Goal: Task Accomplishment & Management: Manage account settings

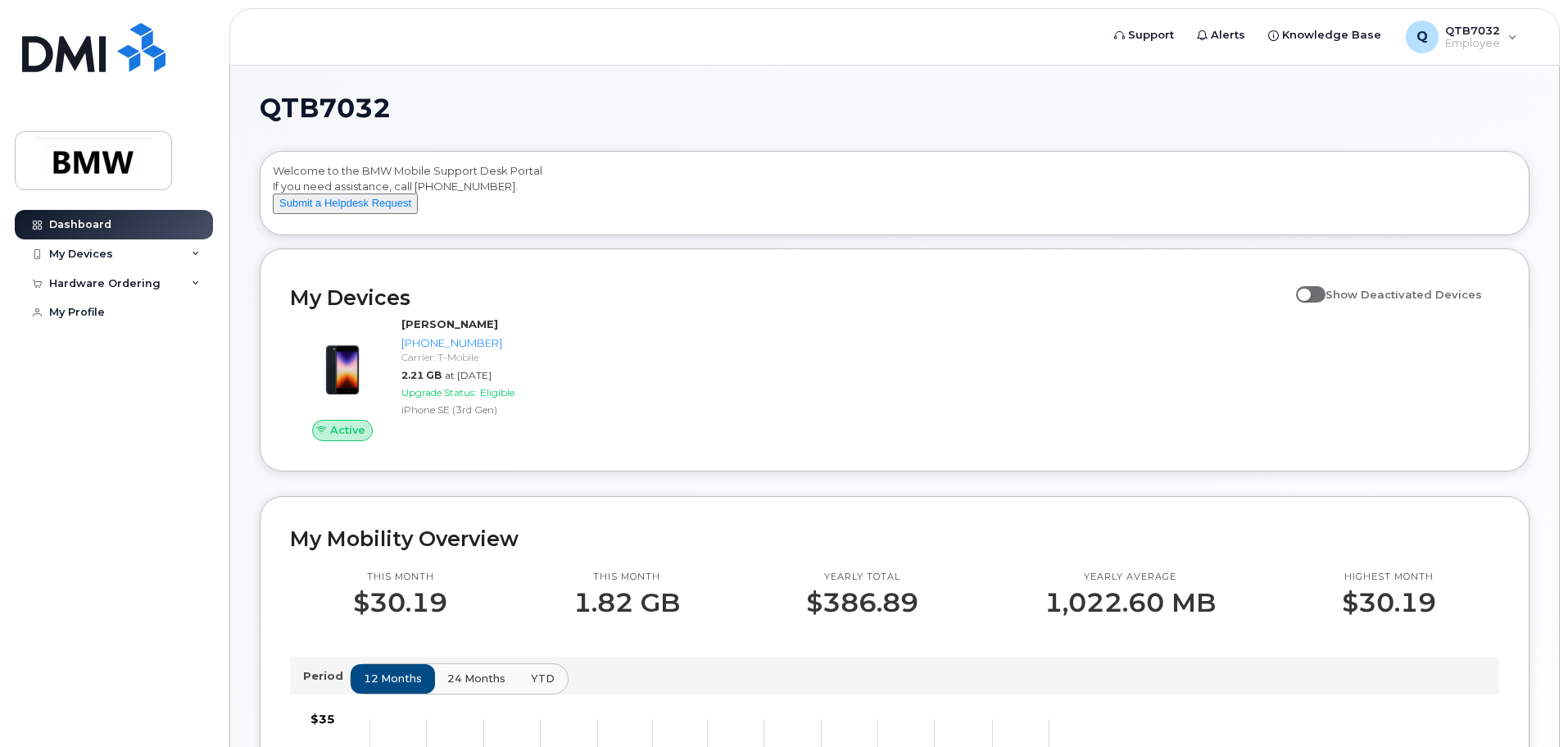
click at [1319, 302] on span at bounding box center [1311, 295] width 30 height 16
click at [1310, 292] on input "Show Deactivated Devices" at bounding box center [1303, 286] width 13 height 13
click at [1319, 302] on span at bounding box center [1311, 295] width 30 height 16
click at [1310, 292] on input "Show Deactivated Devices" at bounding box center [1303, 286] width 13 height 13
checkbox input "false"
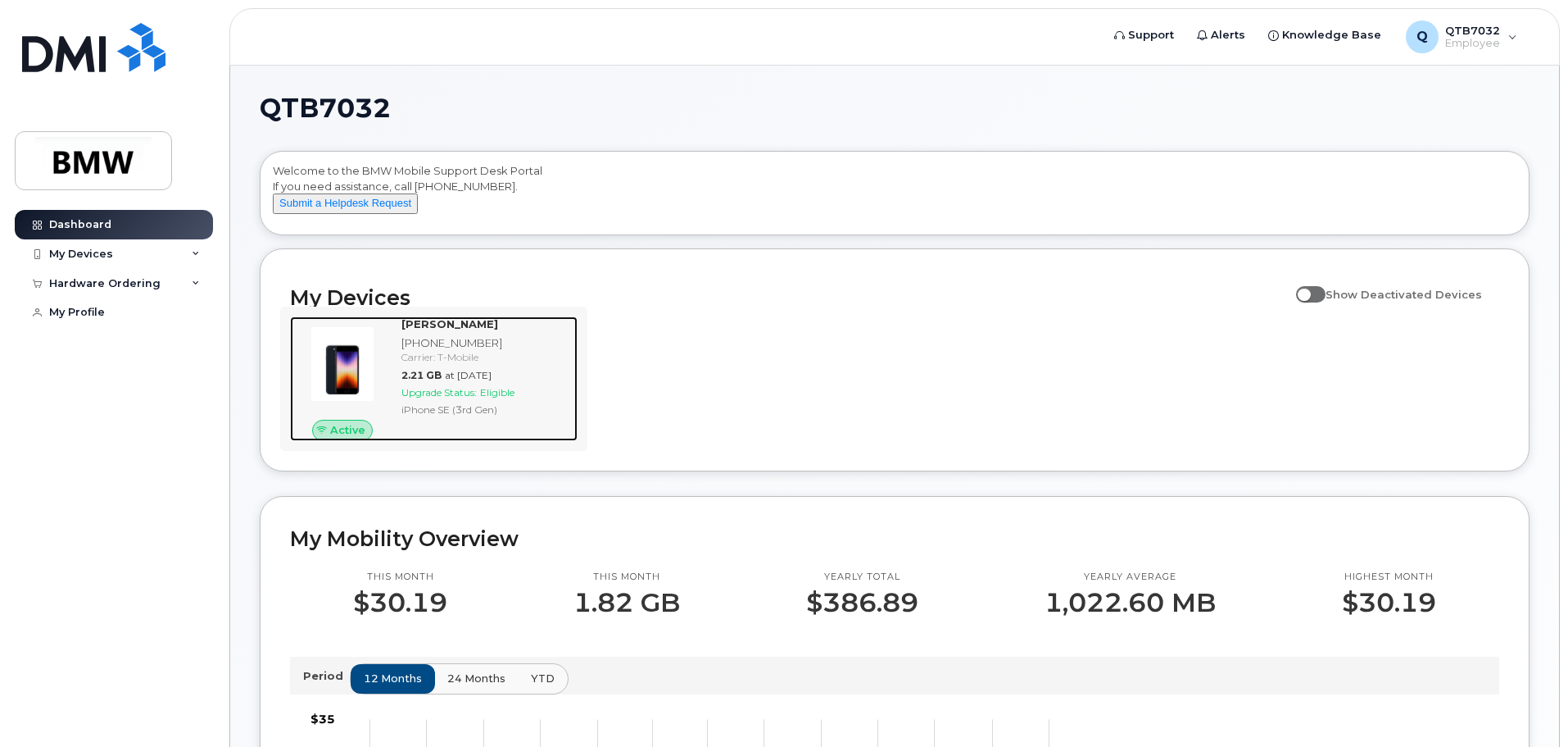
click at [510, 351] on div "[PHONE_NUMBER]" at bounding box center [486, 342] width 170 height 16
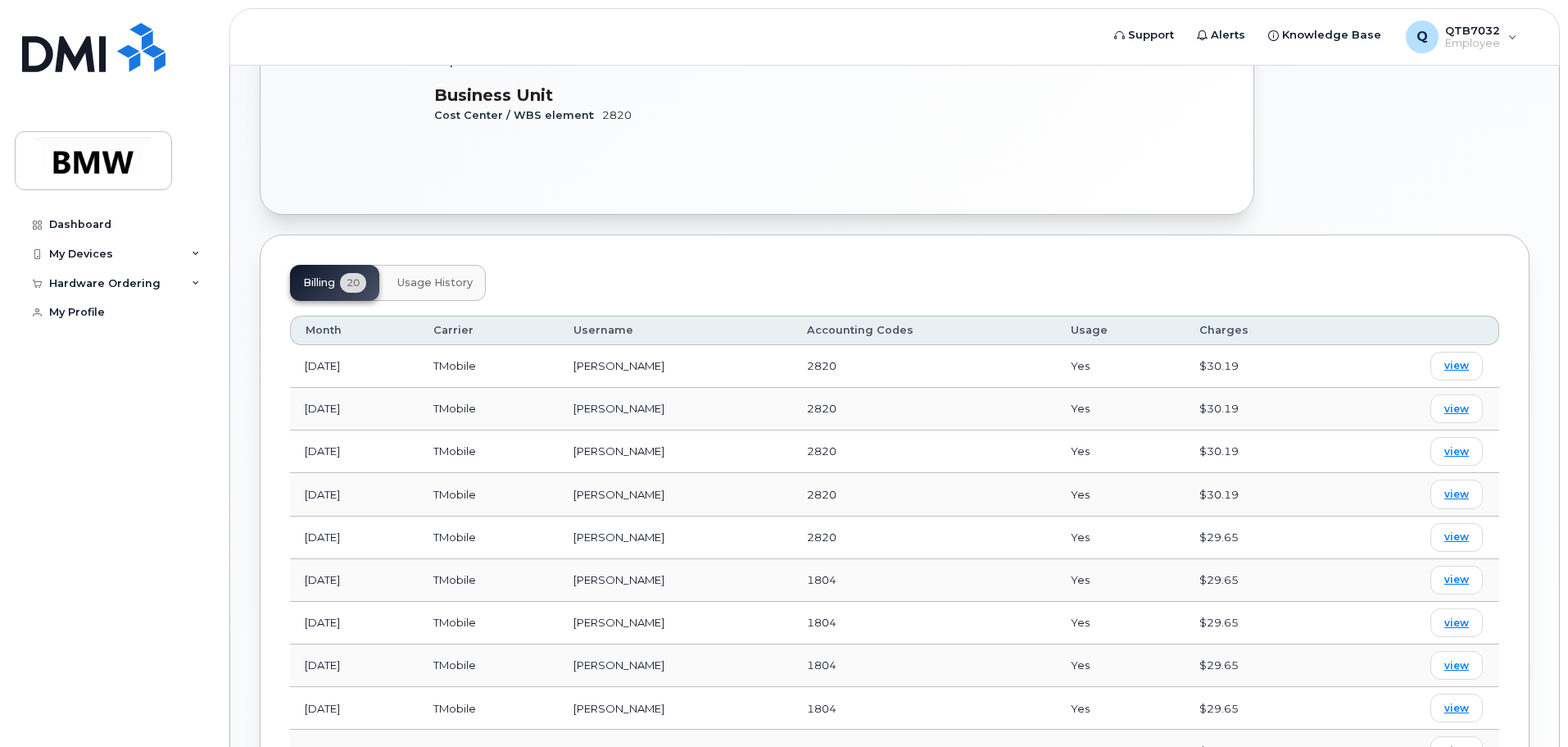
scroll to position [509, 0]
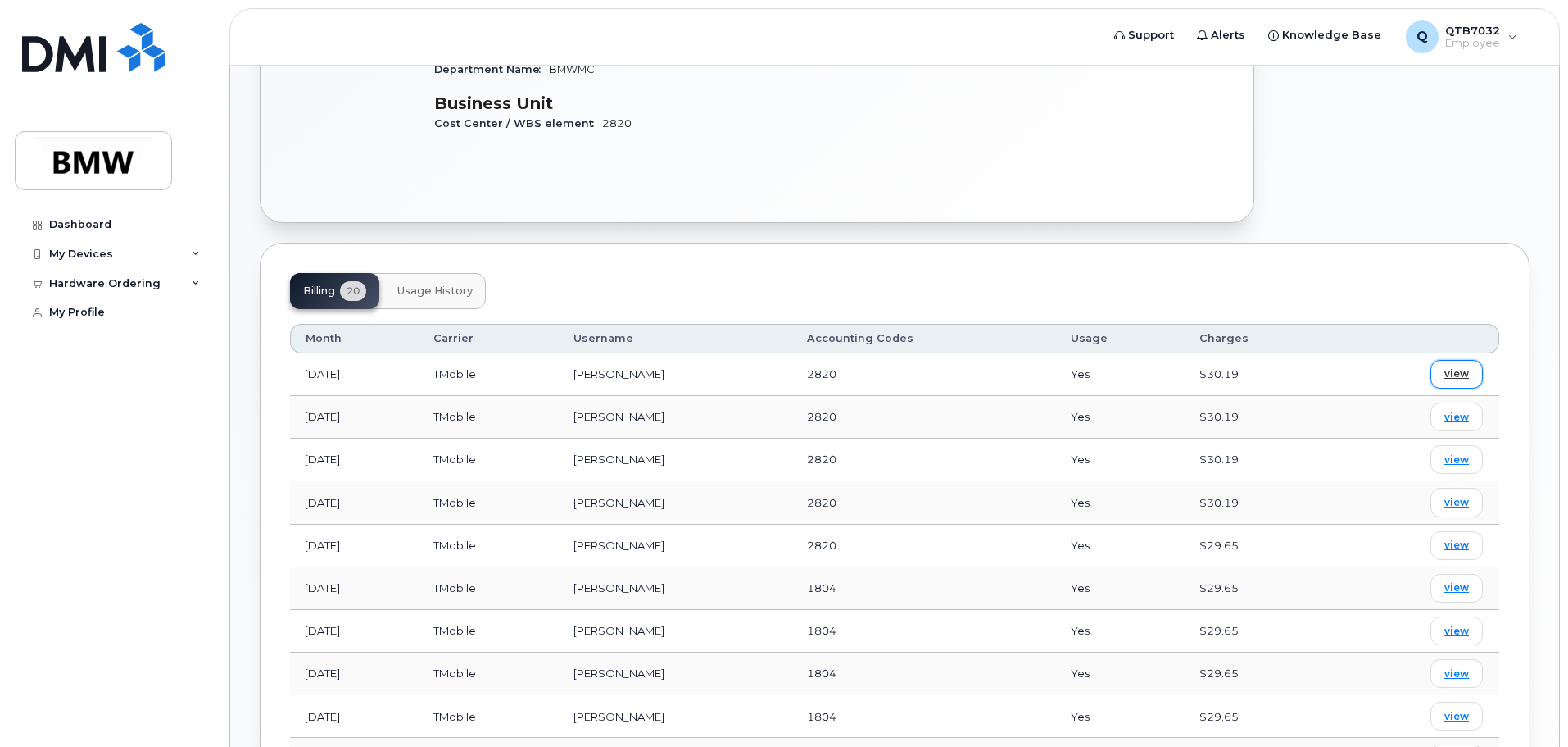
click at [1449, 366] on span "view" at bounding box center [1457, 374] width 25 height 15
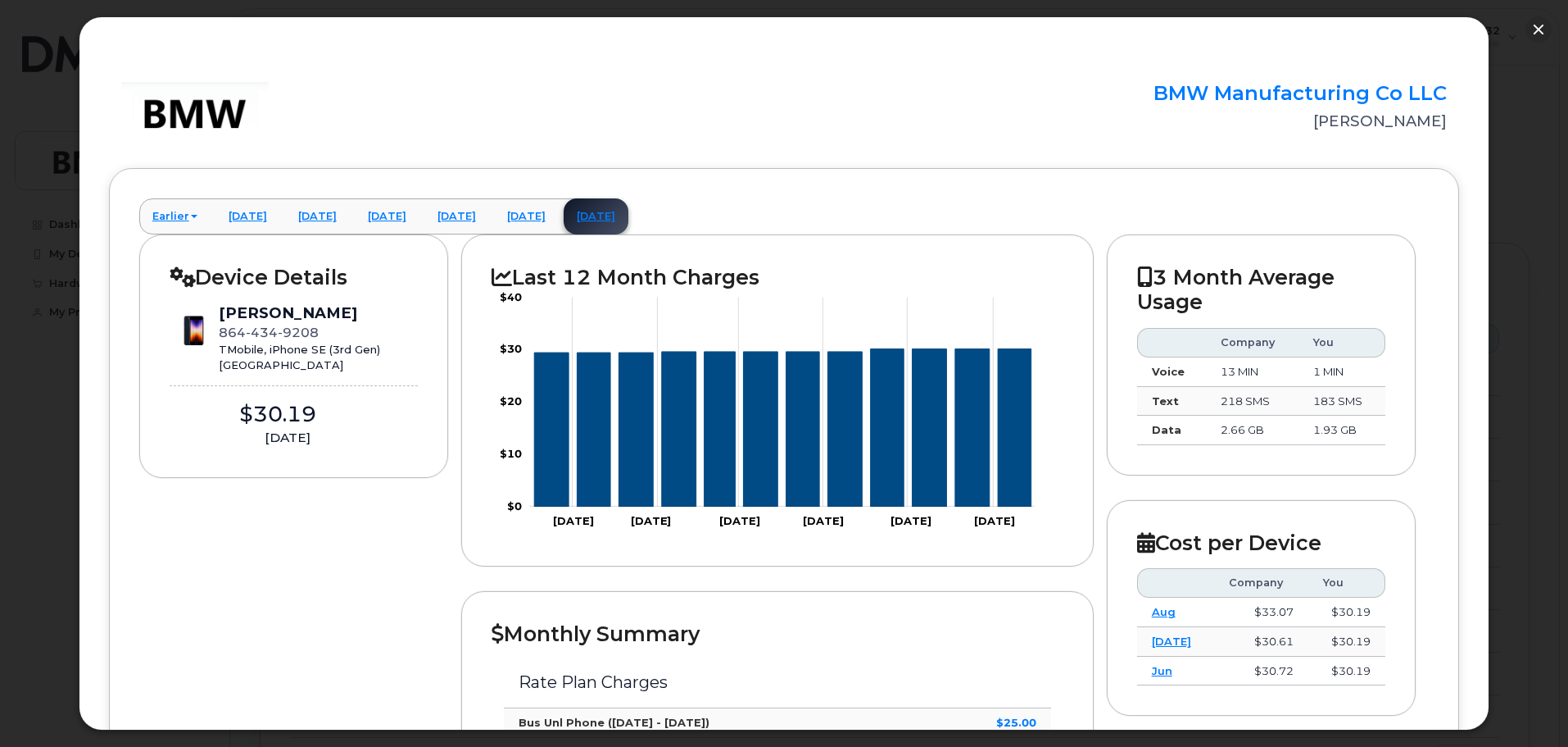
scroll to position [0, 0]
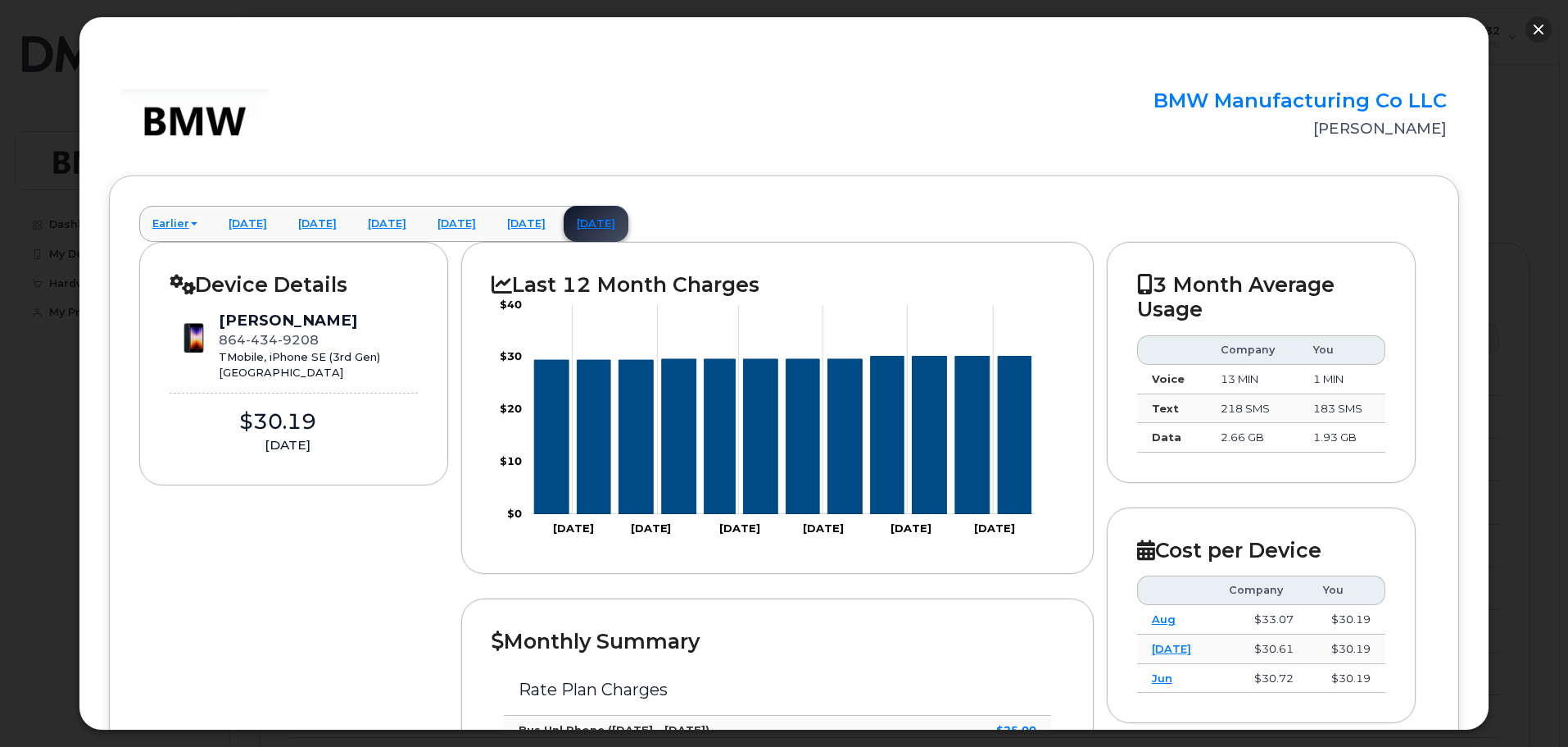
click at [1536, 31] on button "button" at bounding box center [1538, 30] width 26 height 26
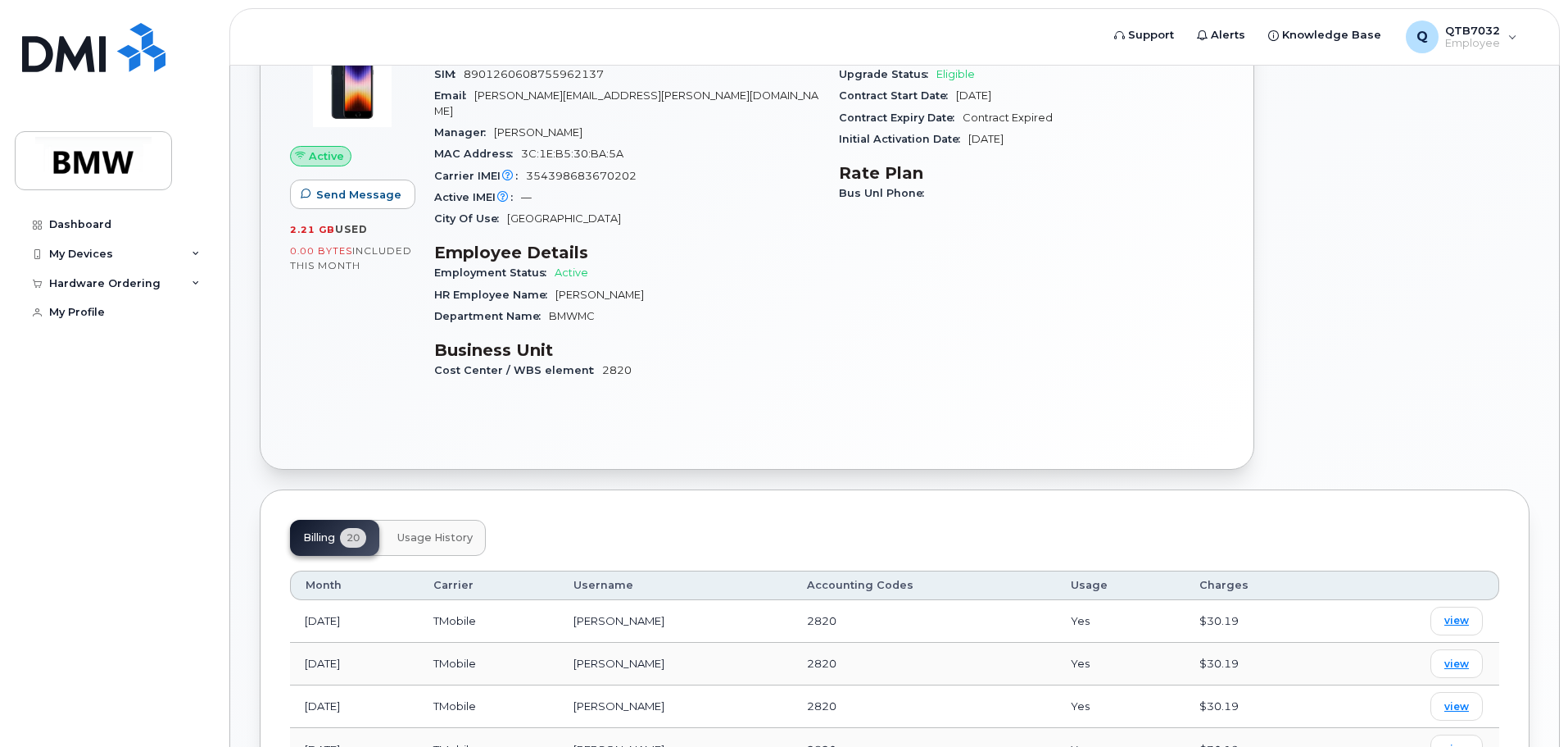
scroll to position [181, 0]
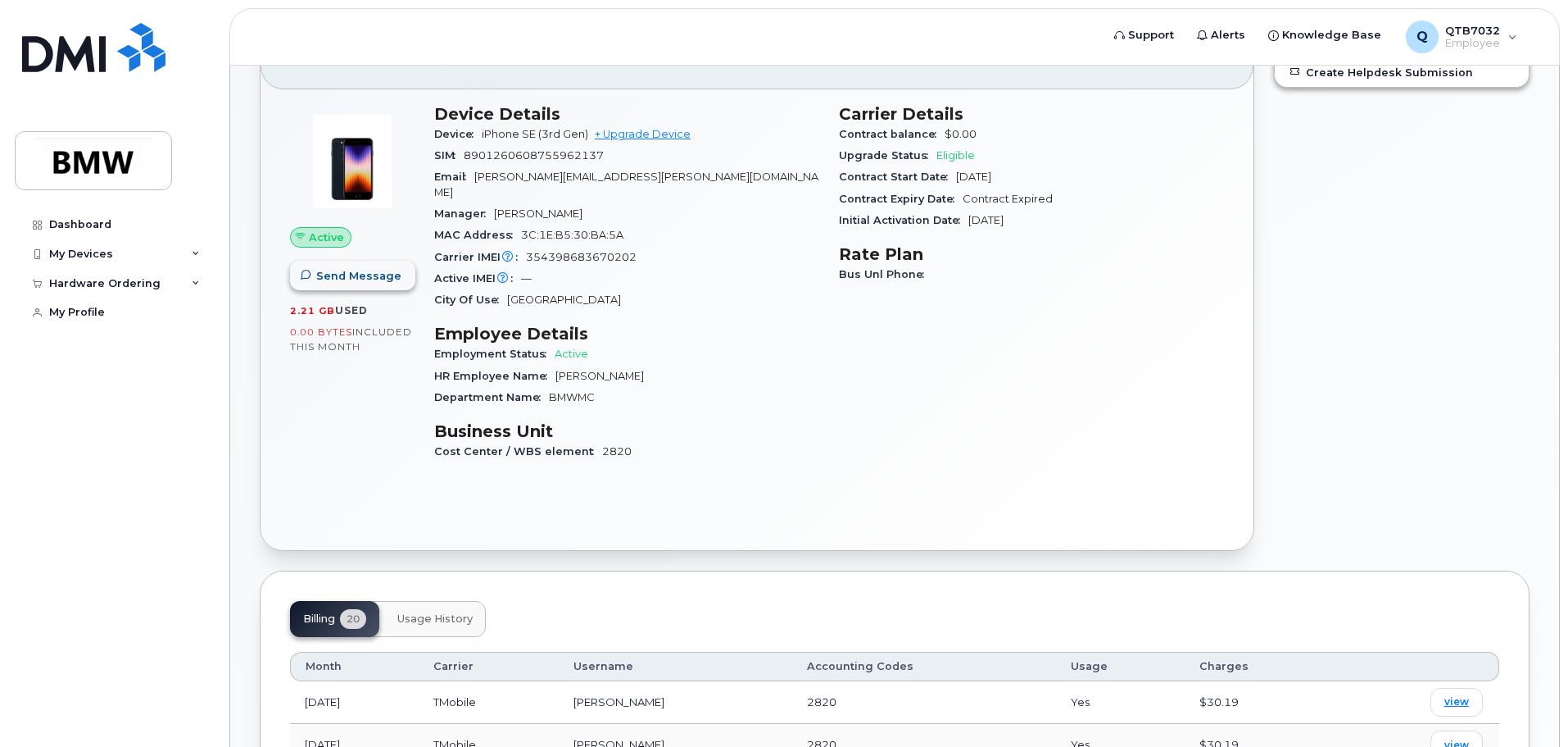
click at [341, 281] on span "Send Message" at bounding box center [359, 276] width 85 height 16
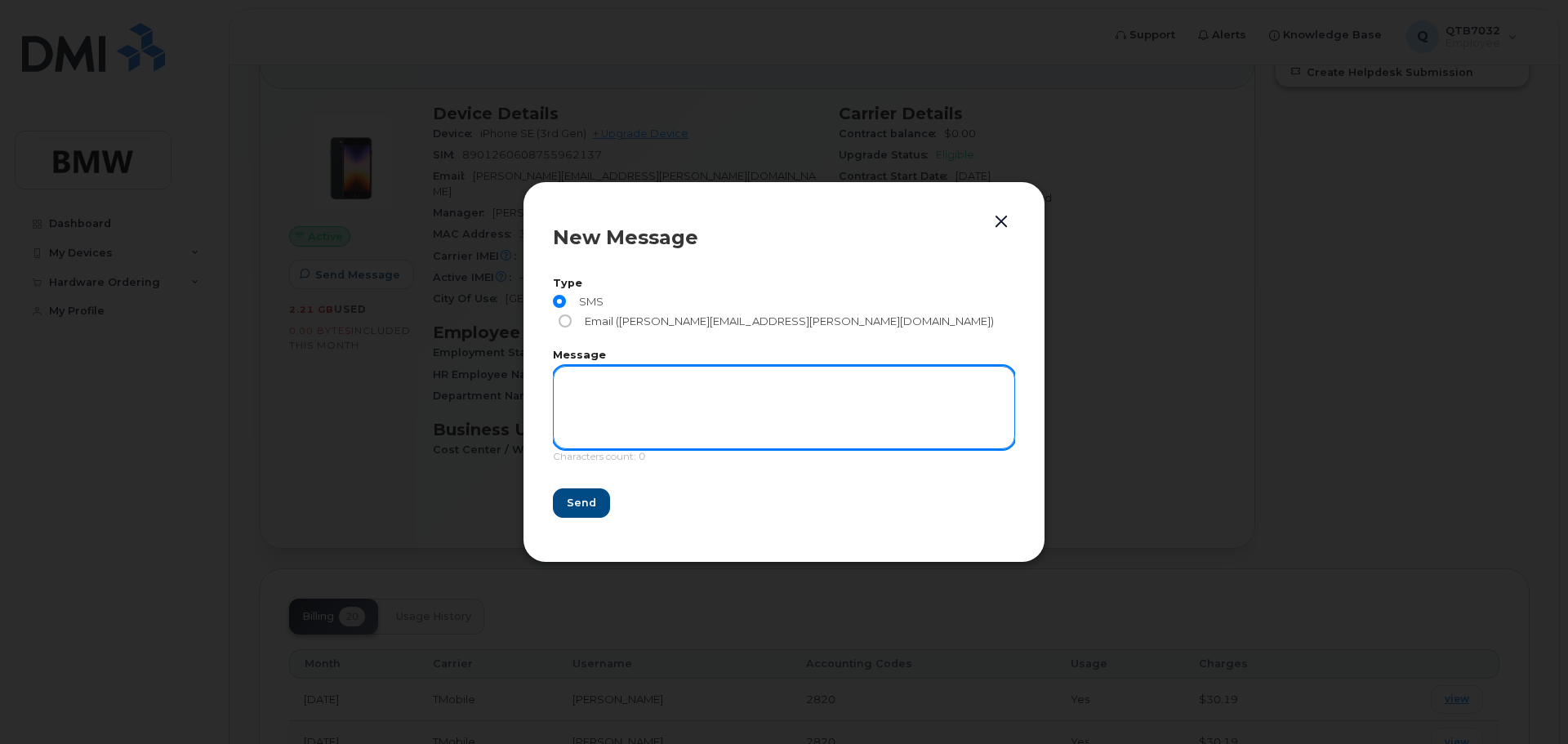
click at [586, 399] on textarea at bounding box center [784, 407] width 462 height 83
type textarea "yo"
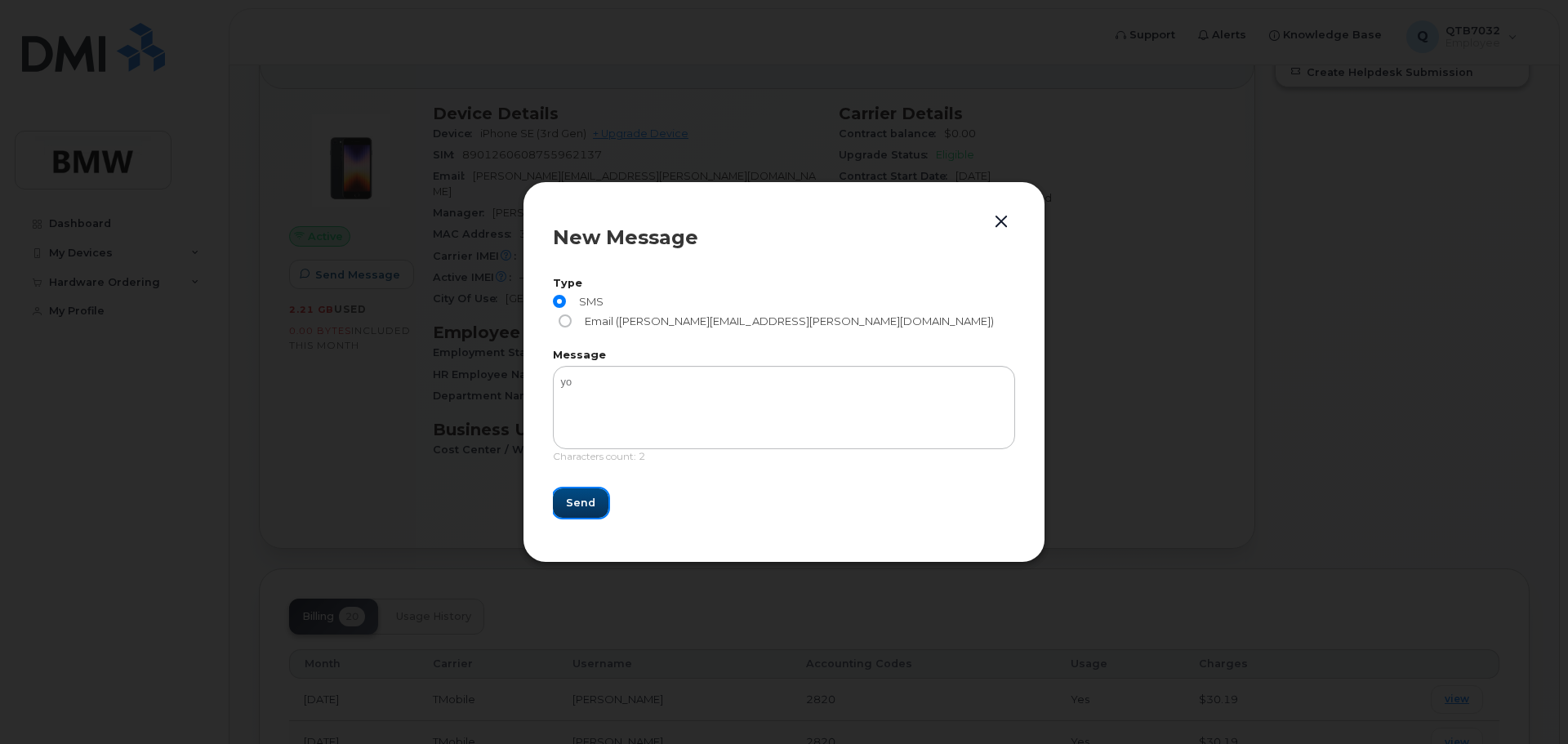
click at [595, 499] on button "Send" at bounding box center [581, 503] width 56 height 29
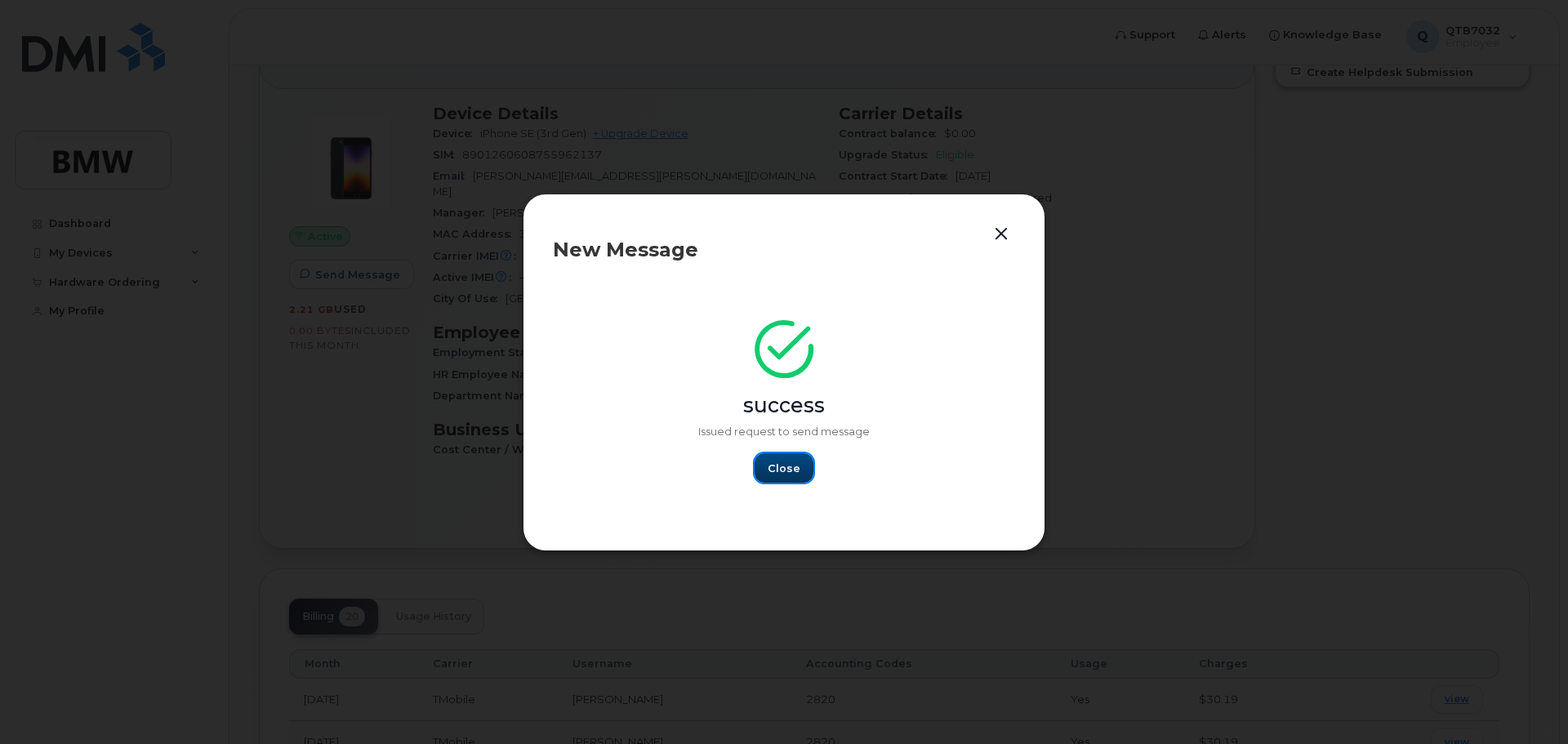
click at [796, 473] on span "Close" at bounding box center [784, 468] width 33 height 16
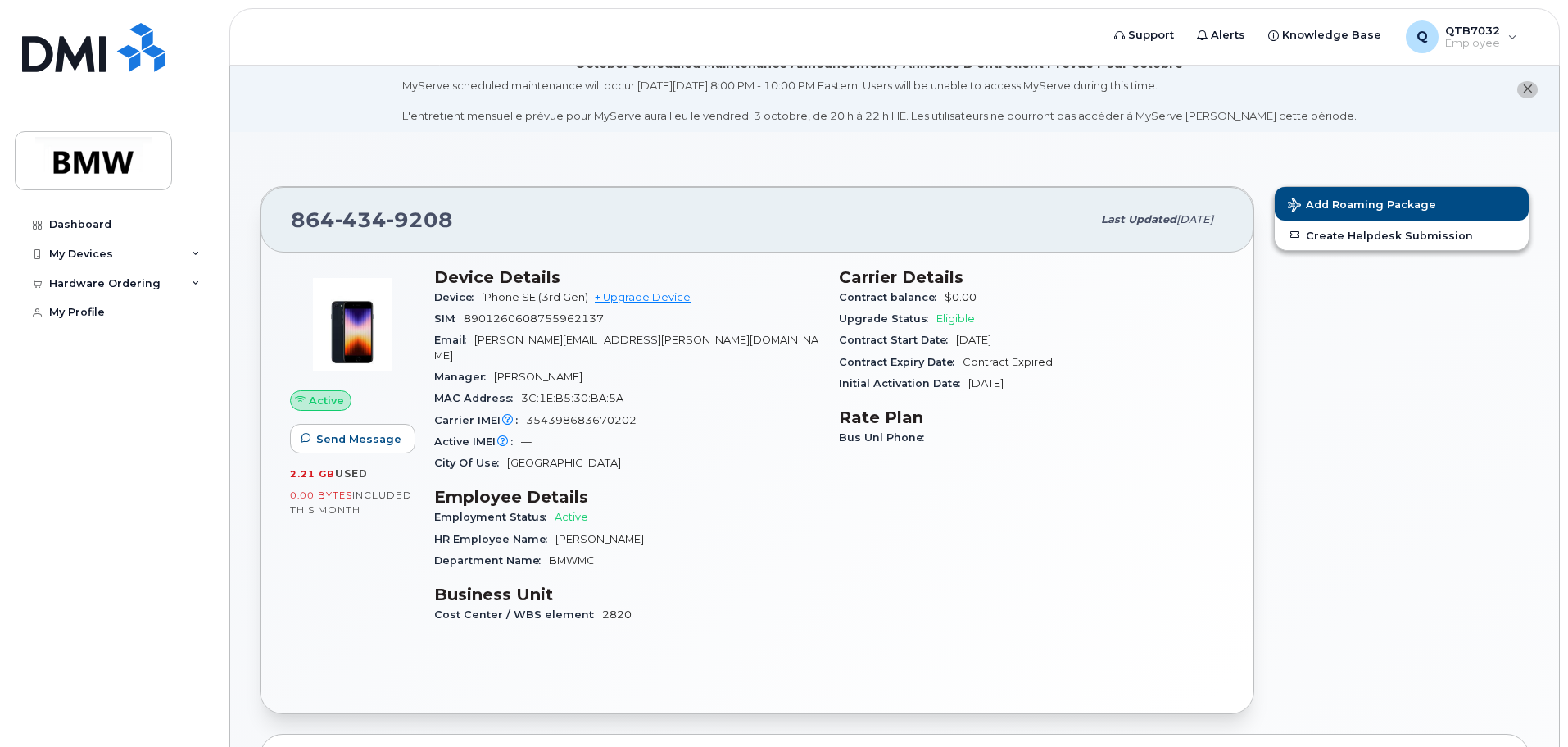
scroll to position [0, 0]
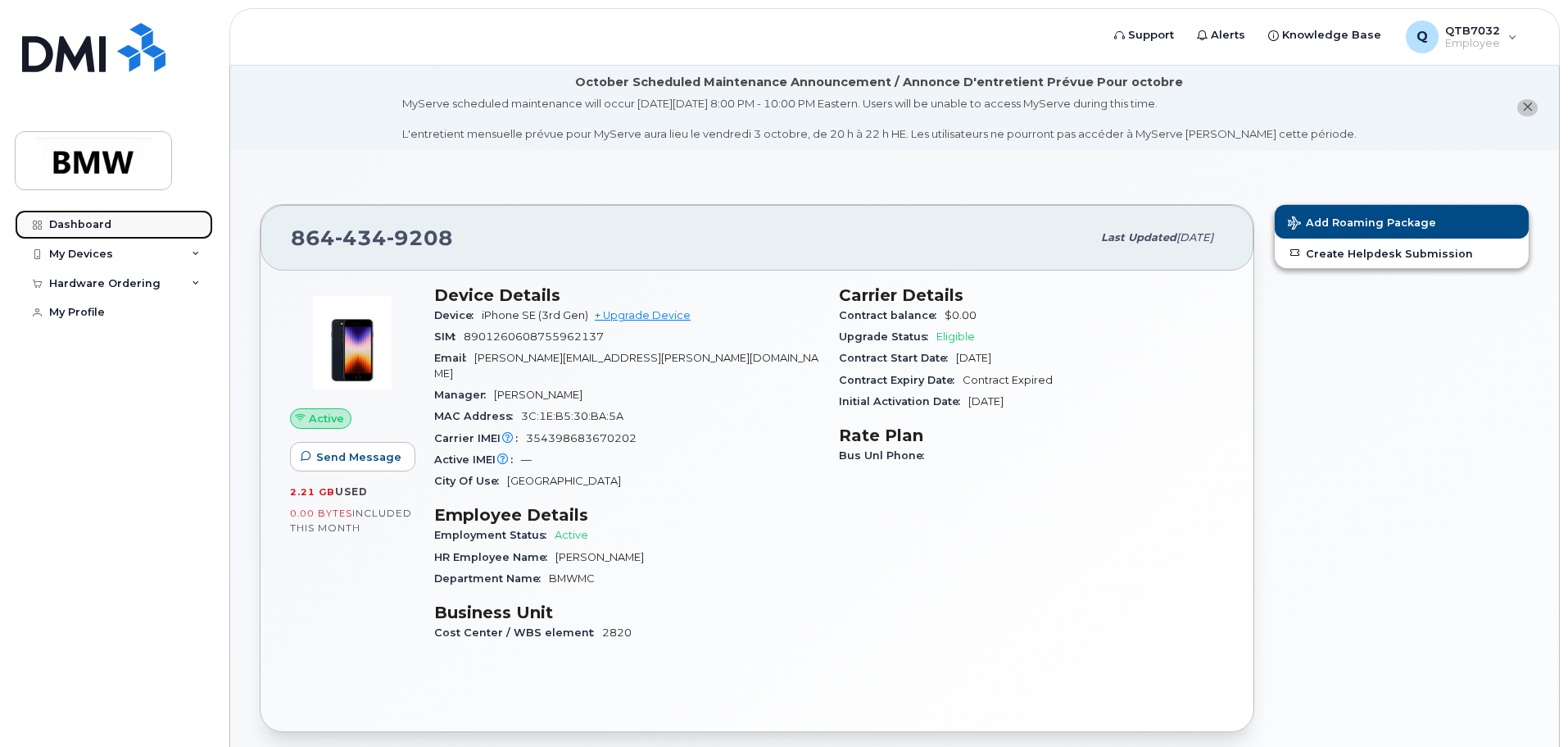
click at [57, 226] on div "Dashboard" at bounding box center [80, 225] width 62 height 13
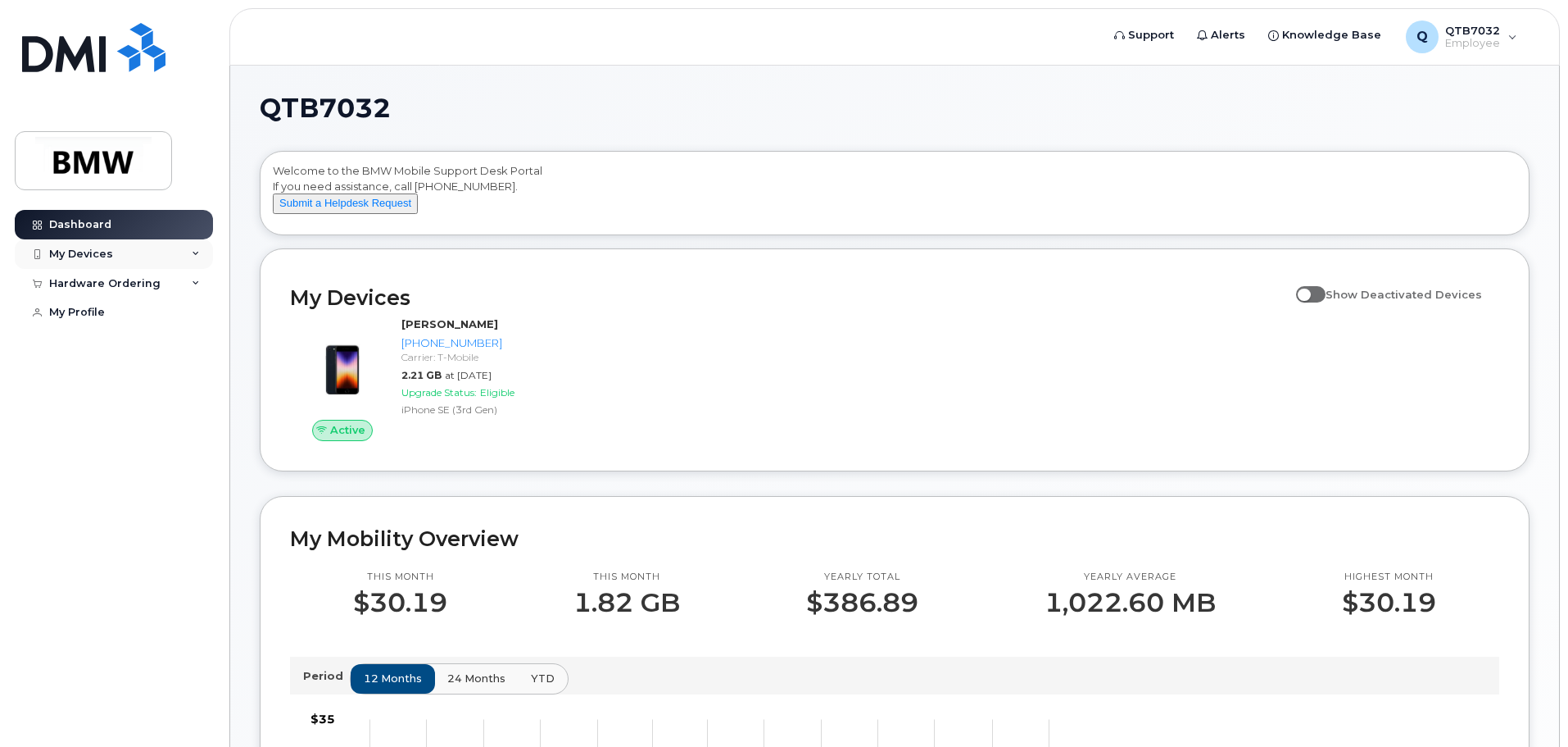
click at [189, 259] on div "My Devices" at bounding box center [114, 254] width 199 height 30
click at [95, 258] on div "My Devices" at bounding box center [81, 254] width 64 height 13
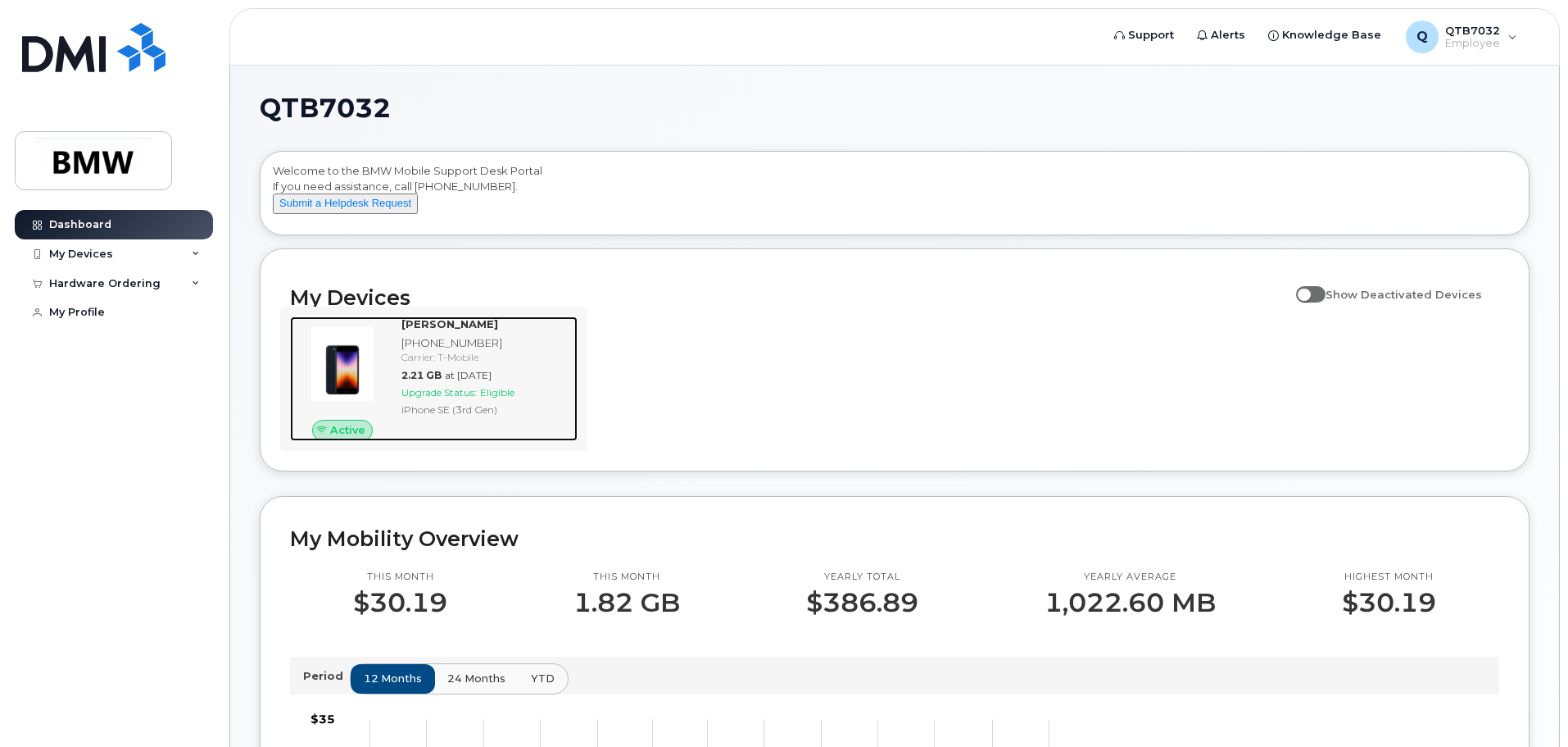
click at [545, 399] on div "Upgrade Status: Eligible" at bounding box center [486, 392] width 170 height 14
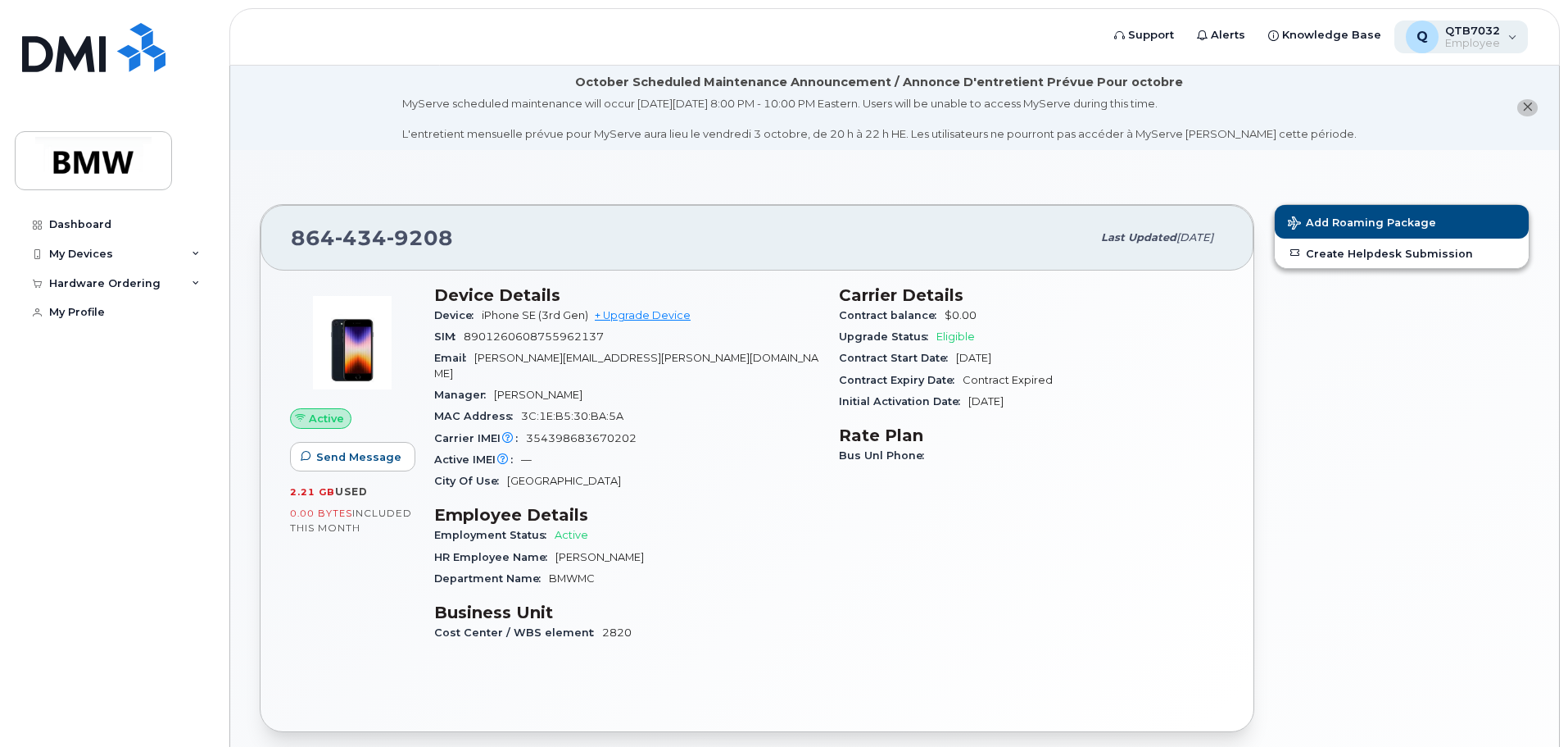
click at [1511, 39] on div "Q QTB7032 Employee" at bounding box center [1462, 37] width 135 height 33
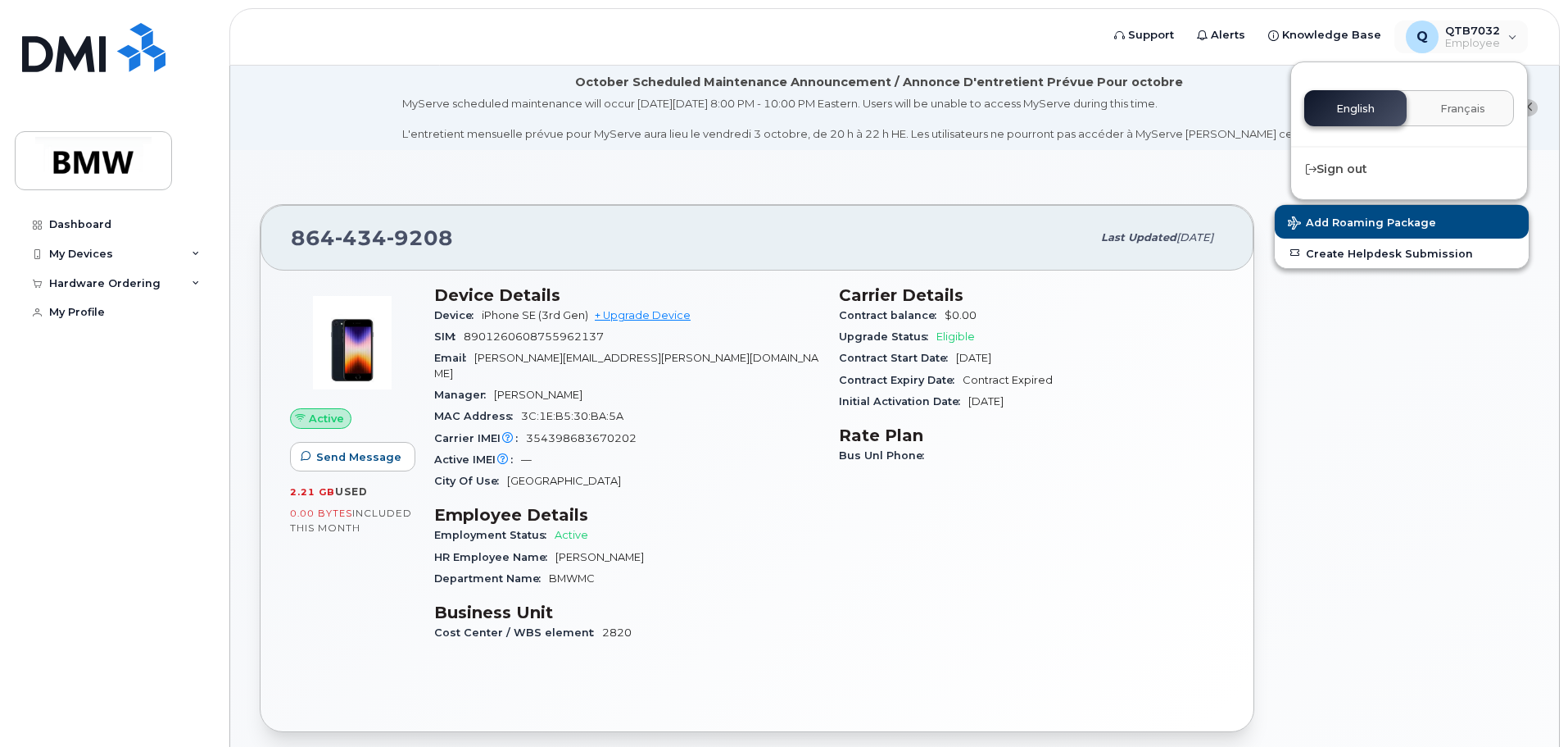
click at [1369, 286] on div "Add Roaming Package Create Helpdesk Submission" at bounding box center [1402, 468] width 276 height 548
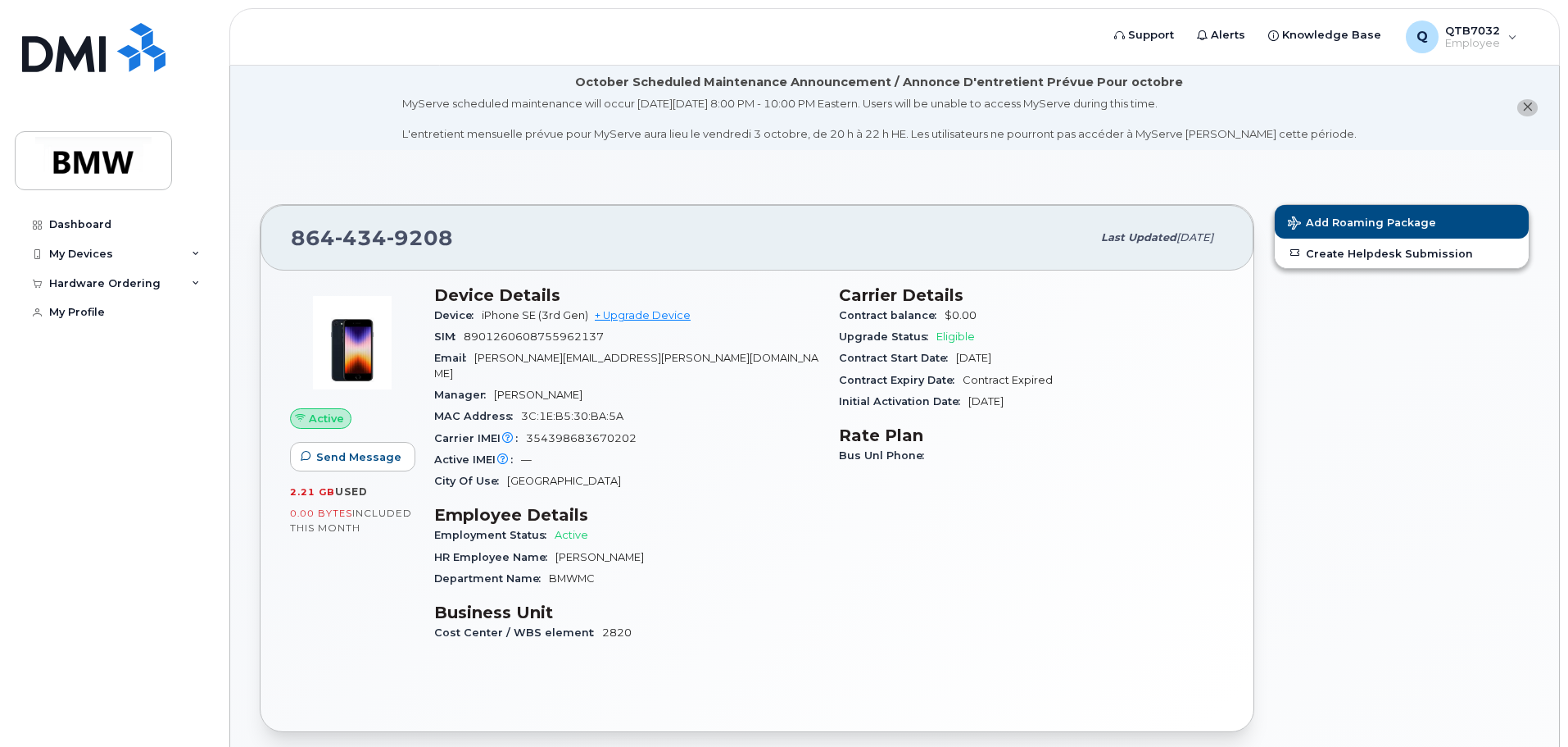
click at [1529, 106] on icon "close notification" at bounding box center [1527, 107] width 11 height 11
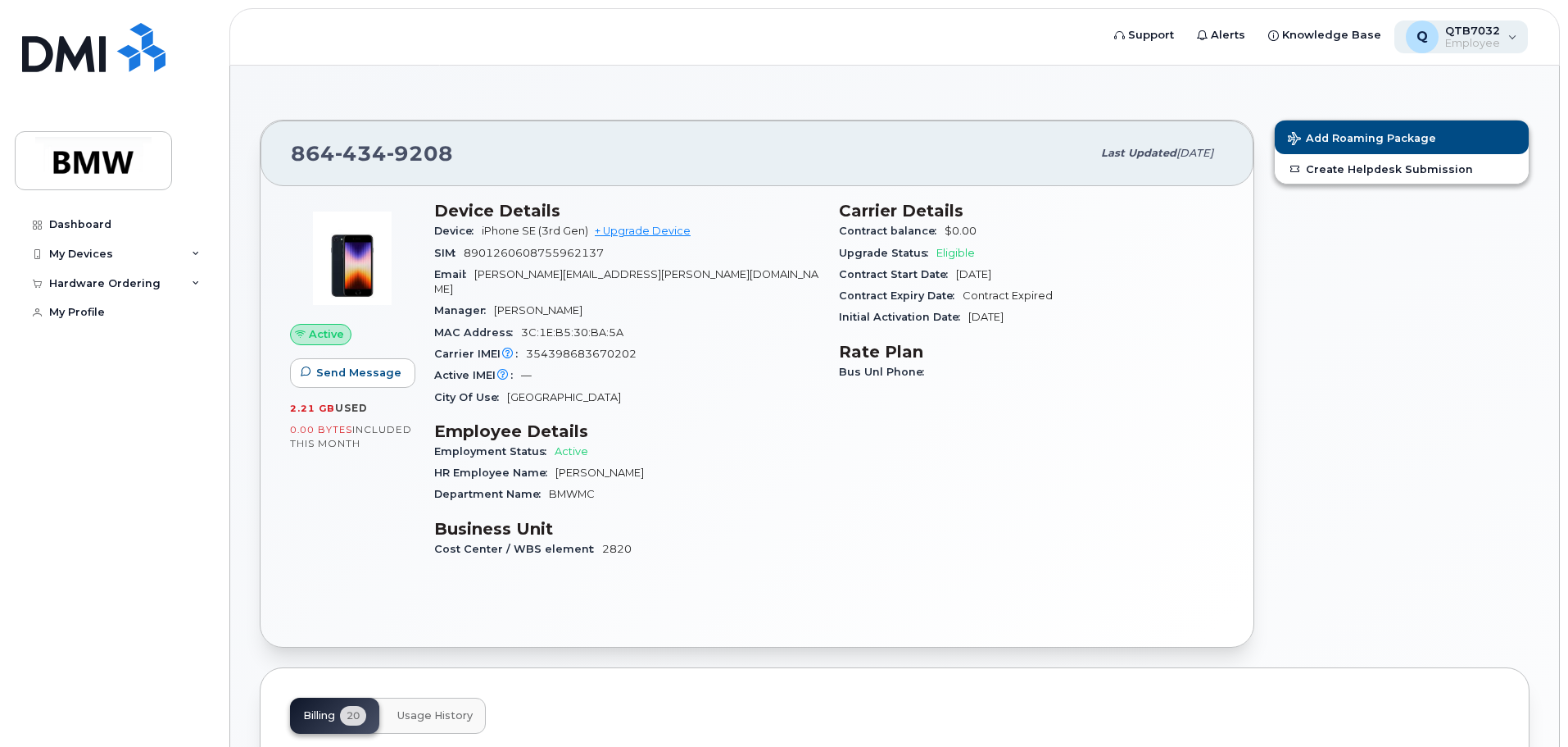
click at [1500, 39] on span "Employee" at bounding box center [1473, 44] width 55 height 13
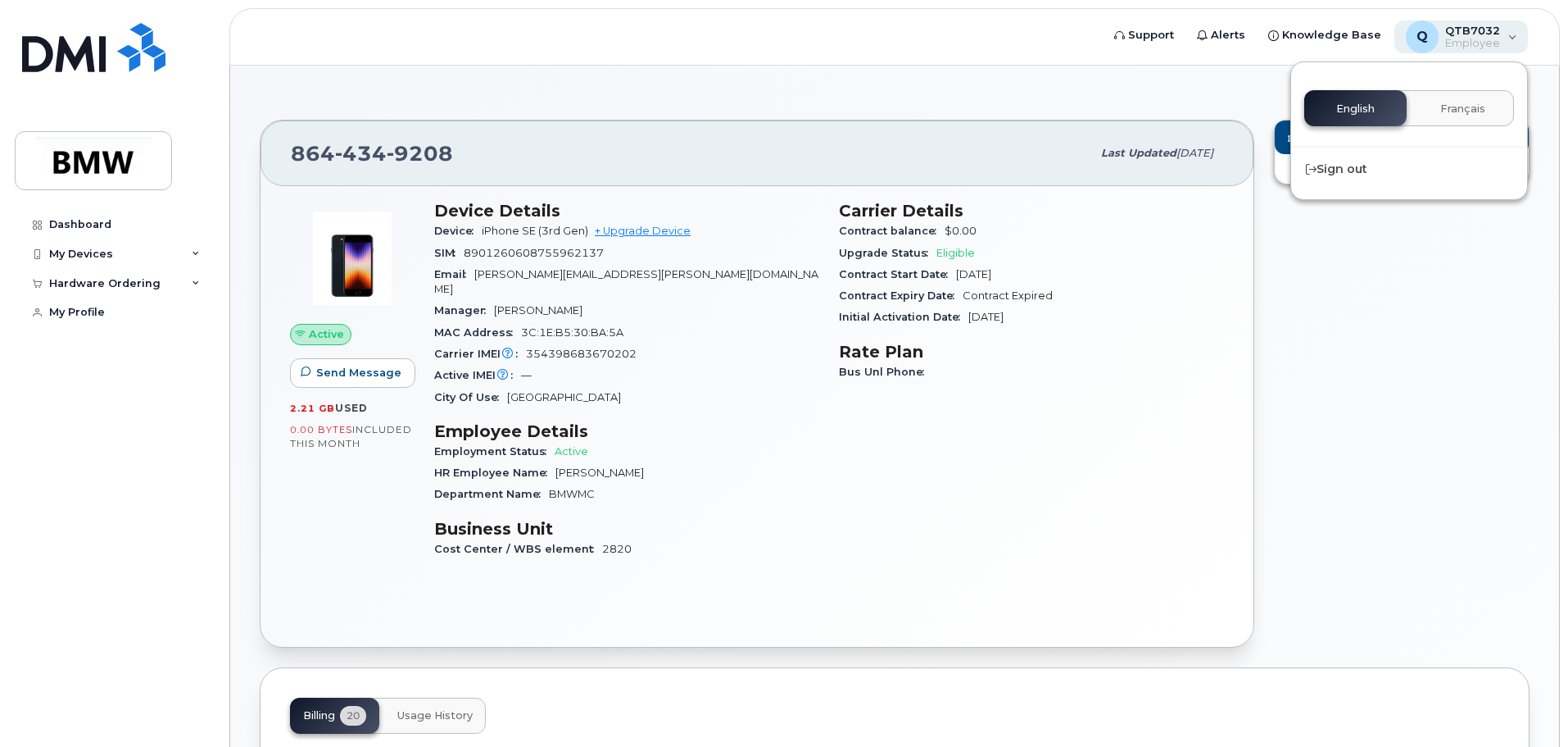
click at [1499, 40] on span "Employee" at bounding box center [1473, 44] width 55 height 13
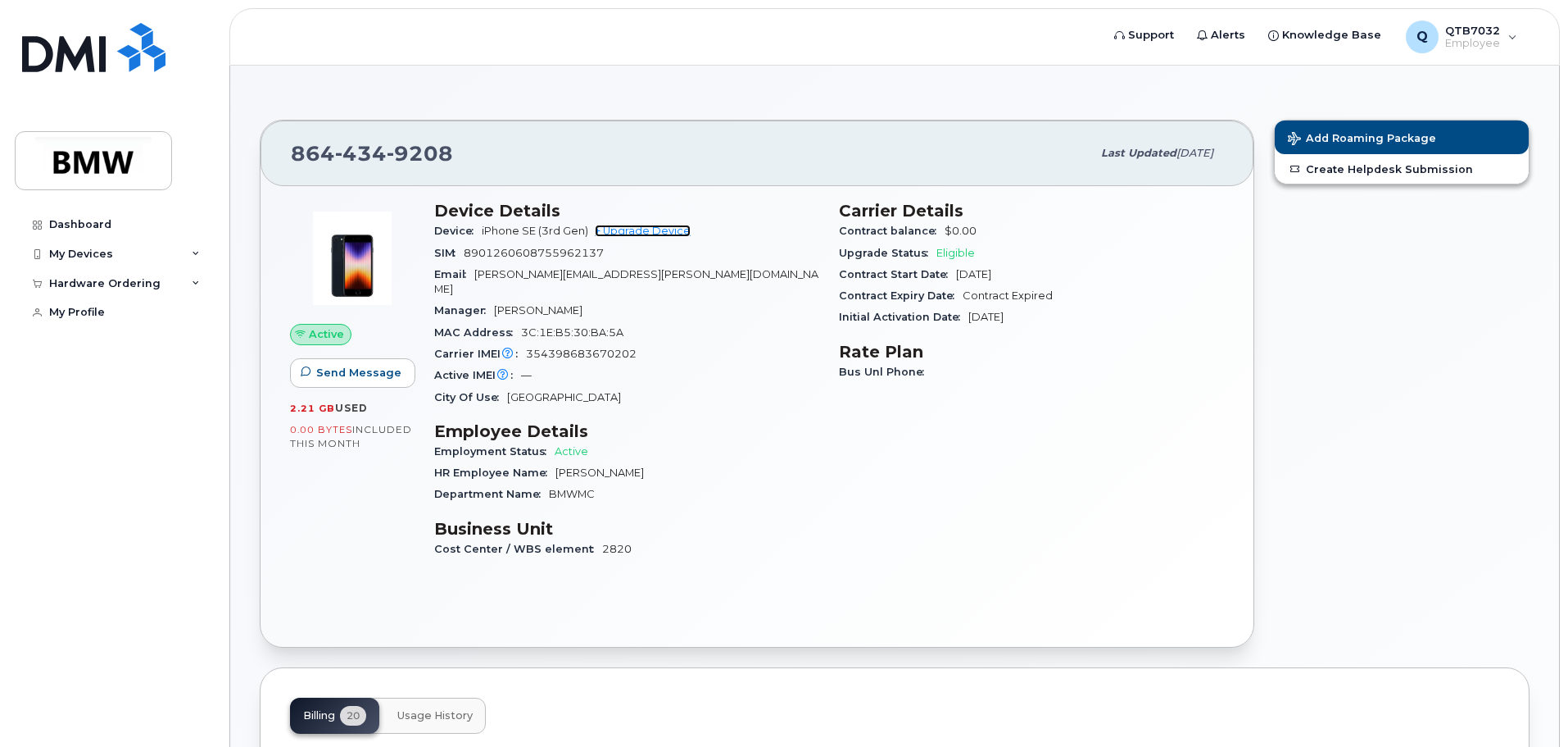
click at [656, 225] on link "+ Upgrade Device" at bounding box center [642, 231] width 96 height 12
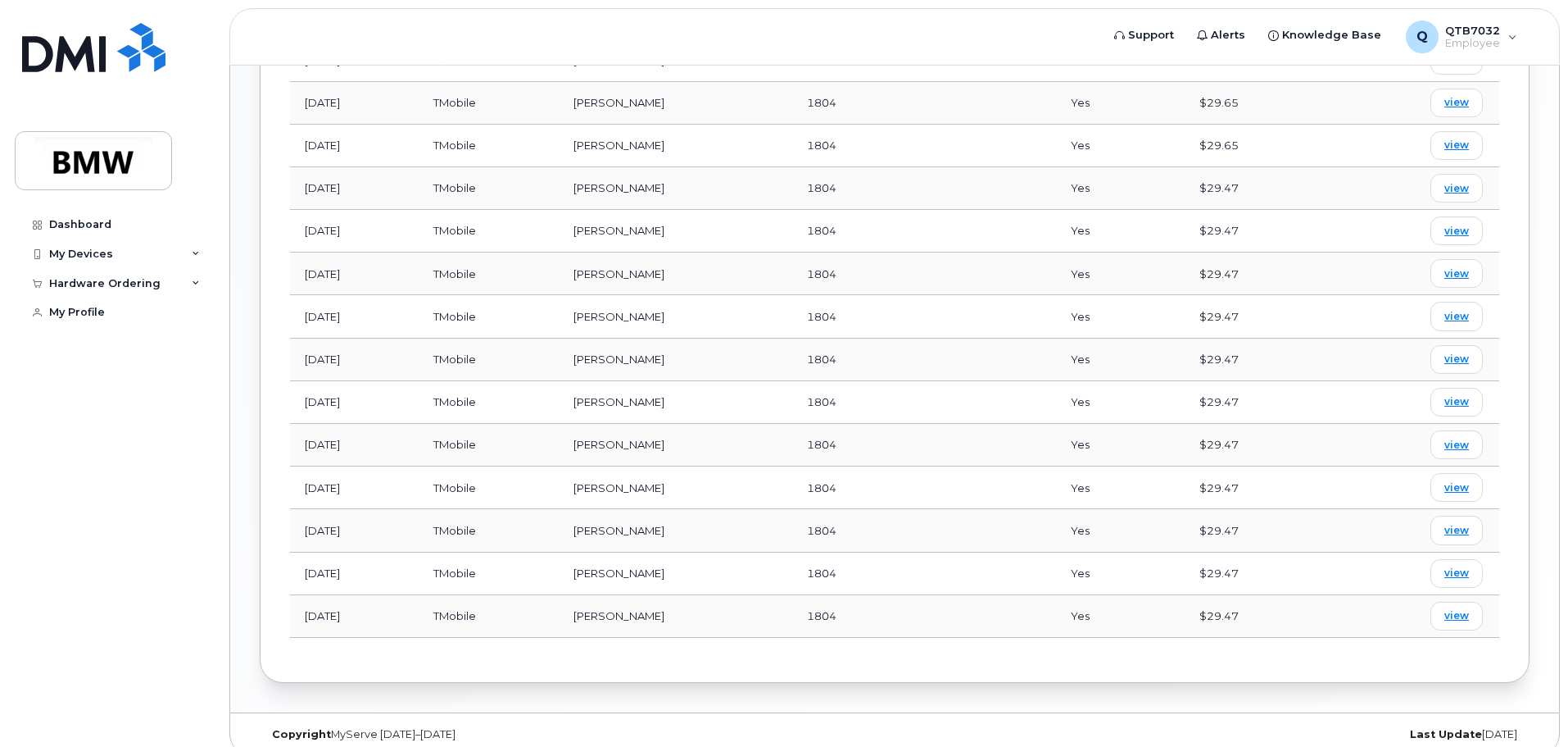
scroll to position [999, 0]
click at [85, 321] on link "My Profile" at bounding box center [114, 313] width 199 height 30
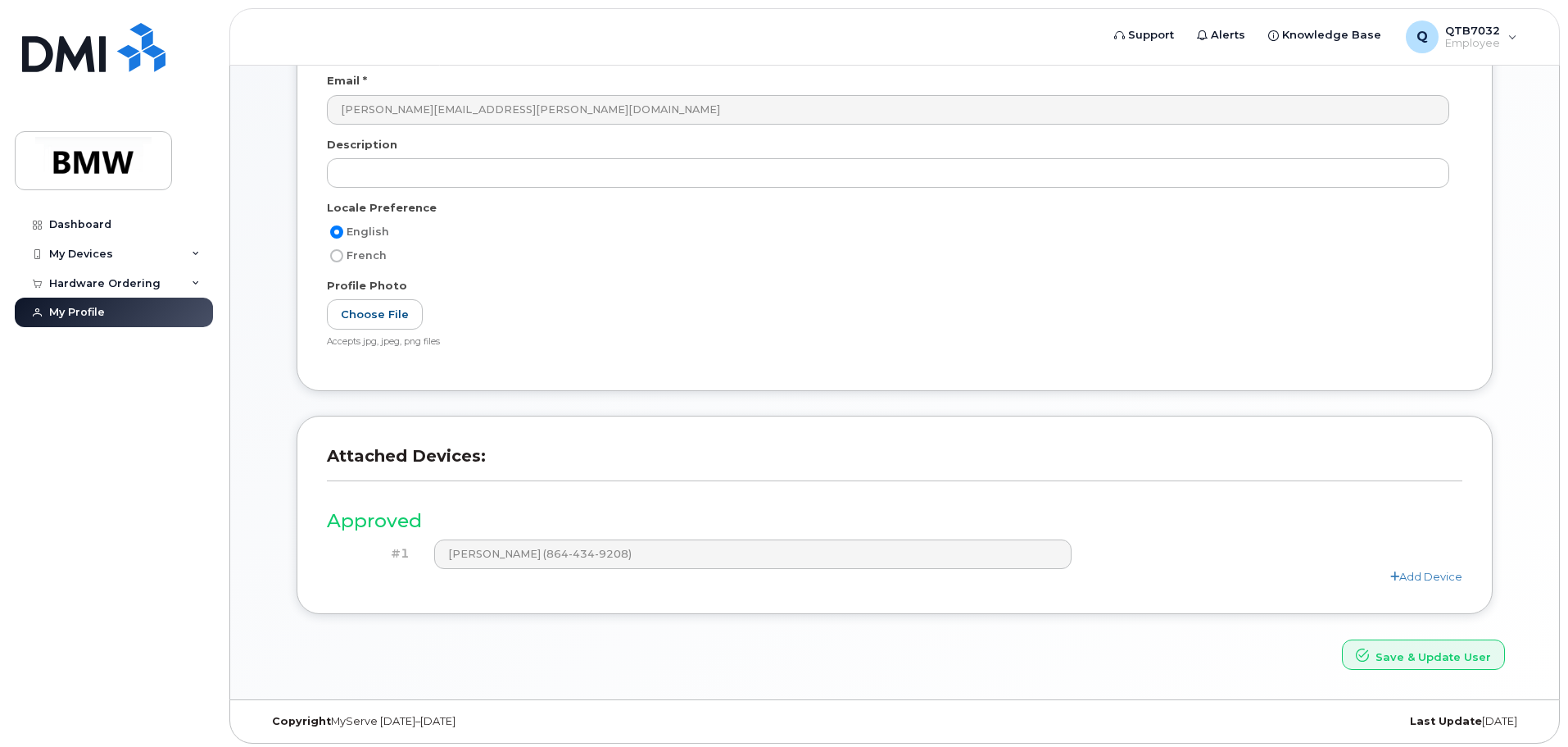
scroll to position [227, 0]
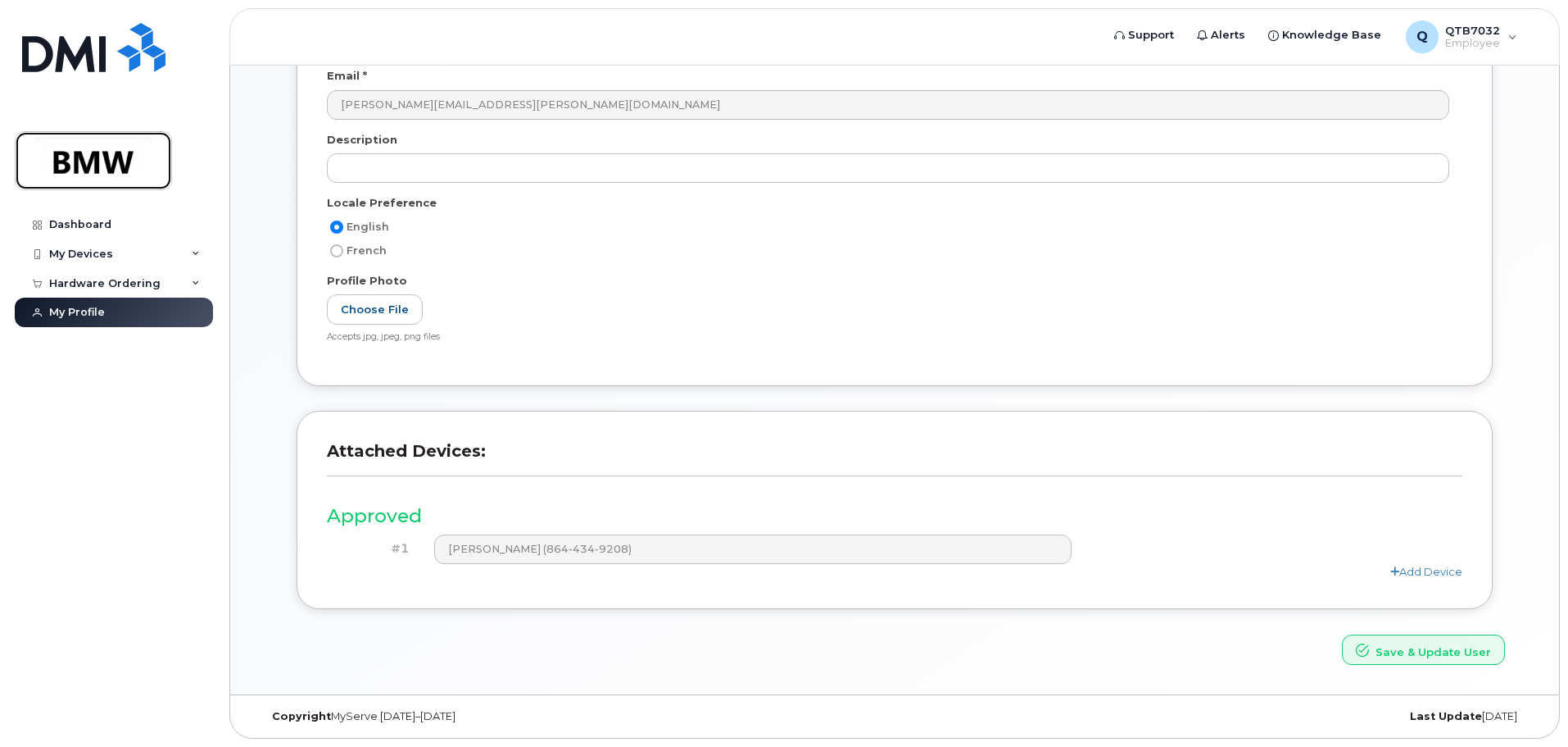
click at [98, 177] on img at bounding box center [94, 161] width 126 height 48
